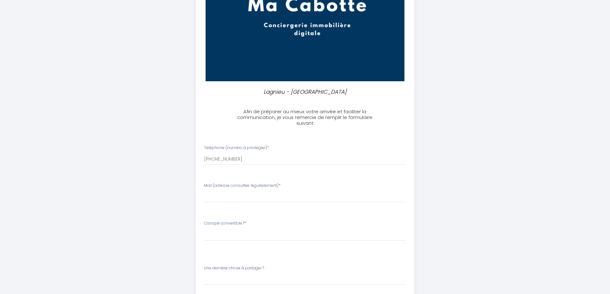
scroll to position [160, 0]
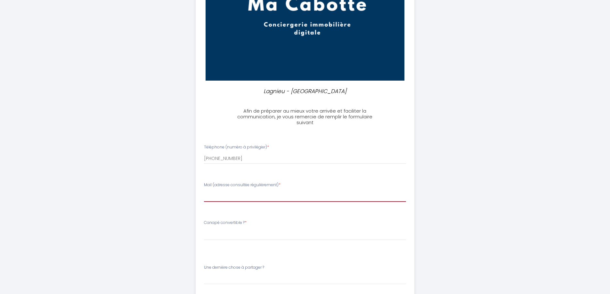
click at [238, 191] on input "Mail (adresse consultée régulièrement) *" at bounding box center [305, 196] width 202 height 12
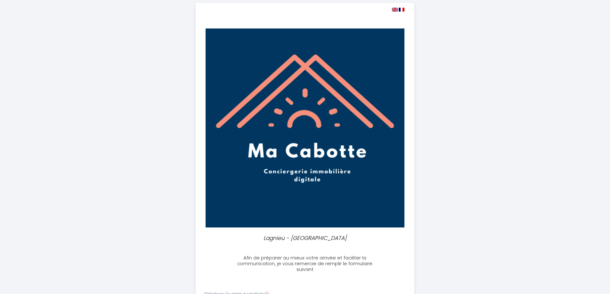
scroll to position [13, 0]
click at [394, 11] on img at bounding box center [395, 10] width 6 height 4
click at [395, 9] on img at bounding box center [395, 10] width 6 height 4
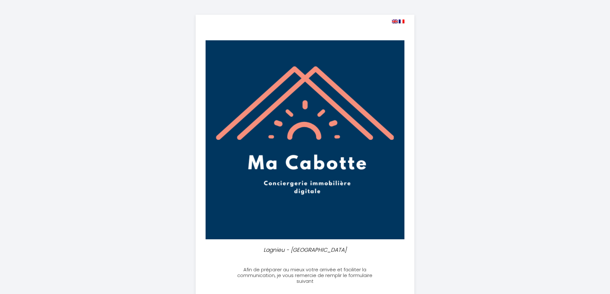
scroll to position [0, 0]
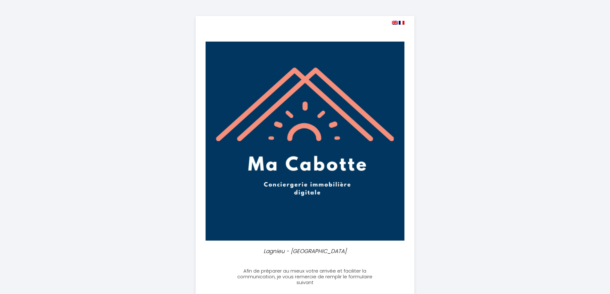
click at [394, 21] on img at bounding box center [395, 23] width 6 height 4
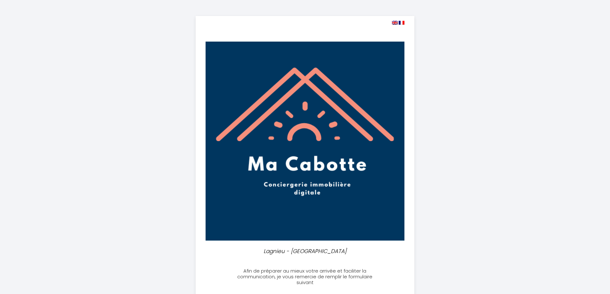
click at [394, 21] on img at bounding box center [395, 23] width 6 height 4
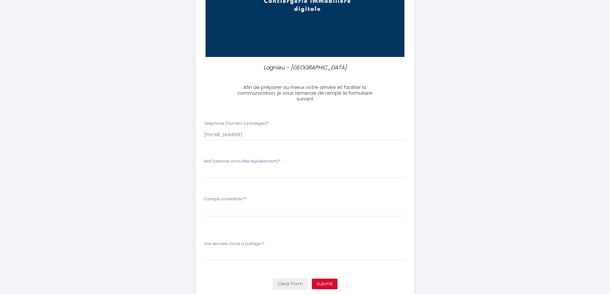
scroll to position [192, 0]
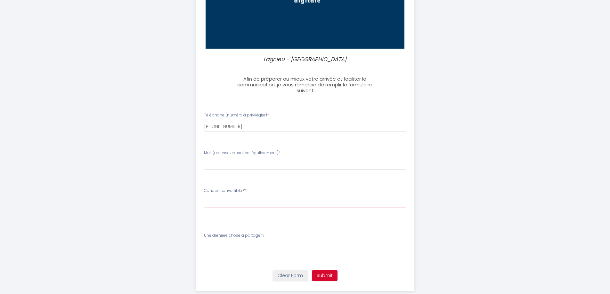
click at [233, 203] on select "Please SelectCanapé convertible ? Oui, merci de préparer le convertible Non, pa…" at bounding box center [305, 202] width 202 height 12
select select "Oui, merci de préparer le convertible"
click at [204, 196] on select "Please SelectCanapé convertible ? Oui, merci de préparer le convertible Non, pa…" at bounding box center [305, 202] width 202 height 12
click at [238, 235] on label "Une dernière chose à partager ?" at bounding box center [234, 236] width 60 height 6
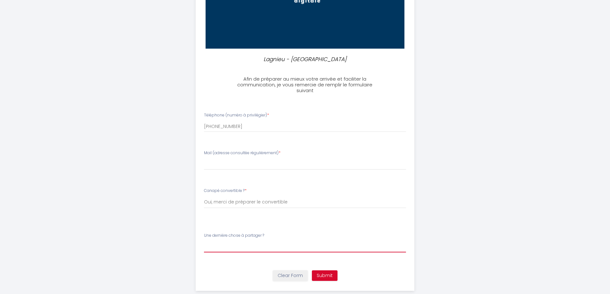
click at [238, 241] on input "Une dernière chose à partager ?" at bounding box center [305, 247] width 202 height 12
click at [238, 233] on label "Une dernière chose à partager ?" at bounding box center [234, 236] width 60 height 6
click at [238, 241] on input "Une dernière chose à partager ?" at bounding box center [305, 247] width 202 height 12
drag, startPoint x: 267, startPoint y: 236, endPoint x: 197, endPoint y: 236, distance: 70.4
click at [197, 236] on li "Une dernière chose à partager ?" at bounding box center [305, 246] width 218 height 34
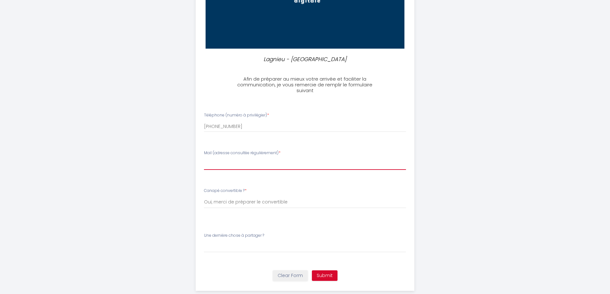
click at [228, 165] on input "Mail (adresse consultée régulièrement) *" at bounding box center [305, 164] width 202 height 12
type input "[EMAIL_ADDRESS][DOMAIN_NAME]"
drag, startPoint x: 269, startPoint y: 234, endPoint x: 202, endPoint y: 235, distance: 67.2
click at [202, 235] on div "Une dernière chose à partager ?" at bounding box center [305, 243] width 210 height 20
copy label "Une dernière chose à partager ?"
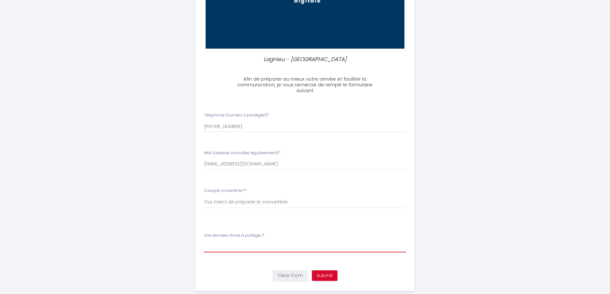
click at [272, 248] on input "Une dernière chose à partager ?" at bounding box center [305, 247] width 202 height 12
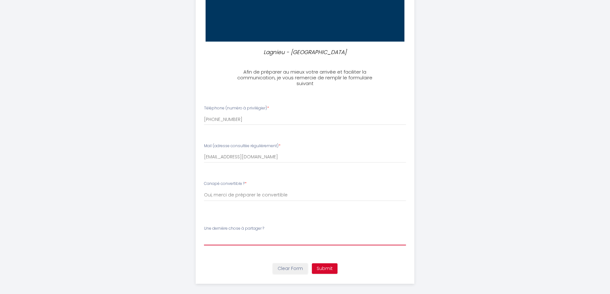
scroll to position [205, 0]
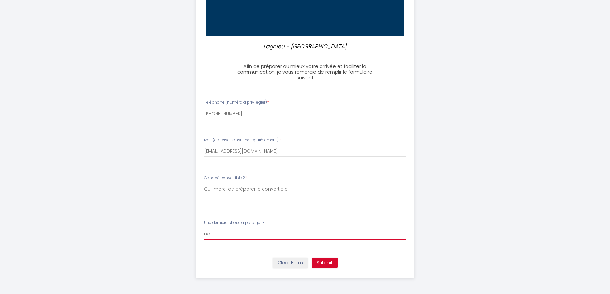
type input "n"
click at [330, 264] on button "Submit" at bounding box center [325, 263] width 26 height 11
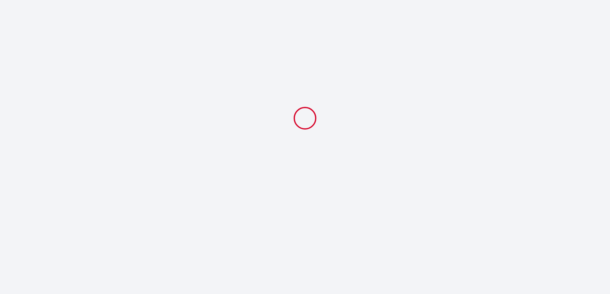
select select "Oui, merci de préparer le convertible"
